Goal: Task Accomplishment & Management: Manage account settings

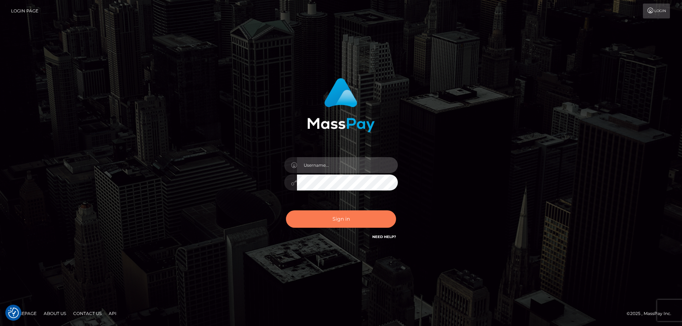
type input "emmy.navach"
click at [366, 223] on button "Sign in" at bounding box center [341, 219] width 110 height 17
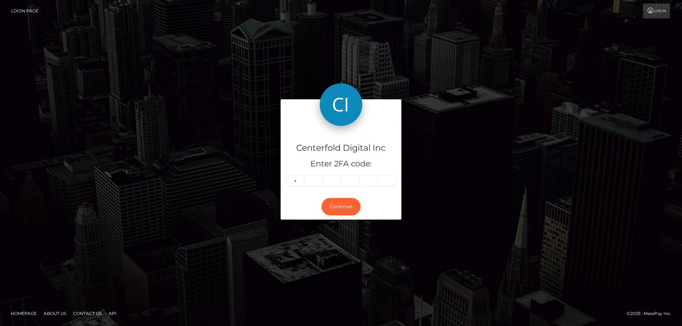
type input "5"
type input "0"
type input "8"
type input "7"
type input "9"
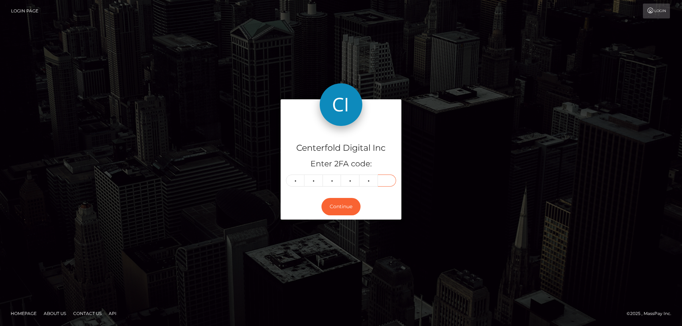
type input "1"
